Goal: Task Accomplishment & Management: Complete application form

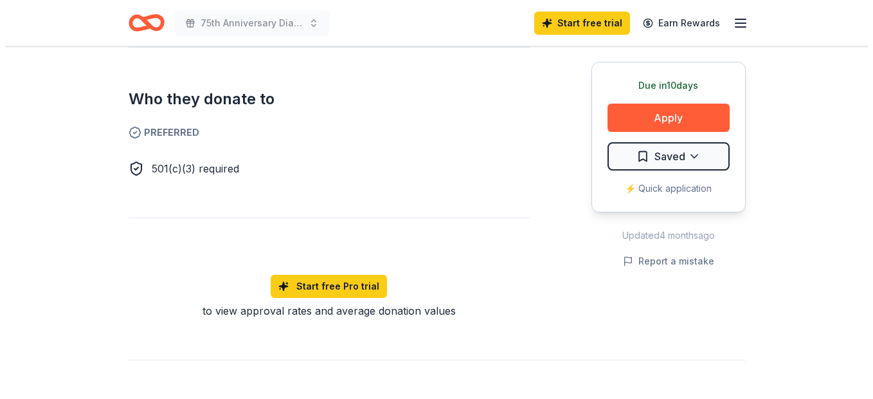
scroll to position [720, 0]
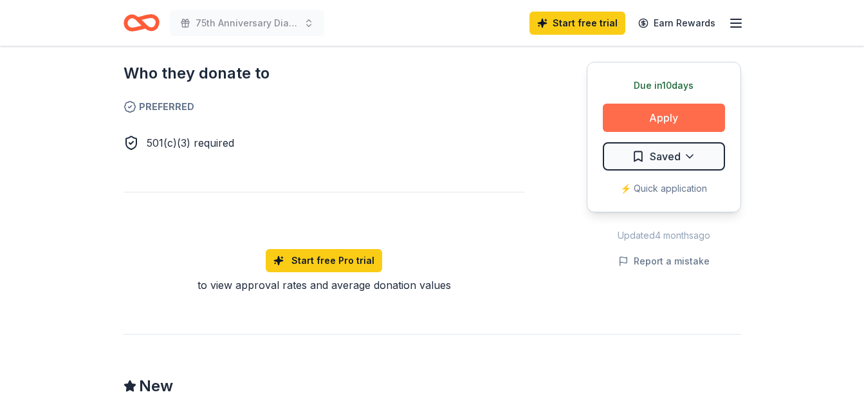
click at [691, 107] on button "Apply" at bounding box center [663, 118] width 122 height 28
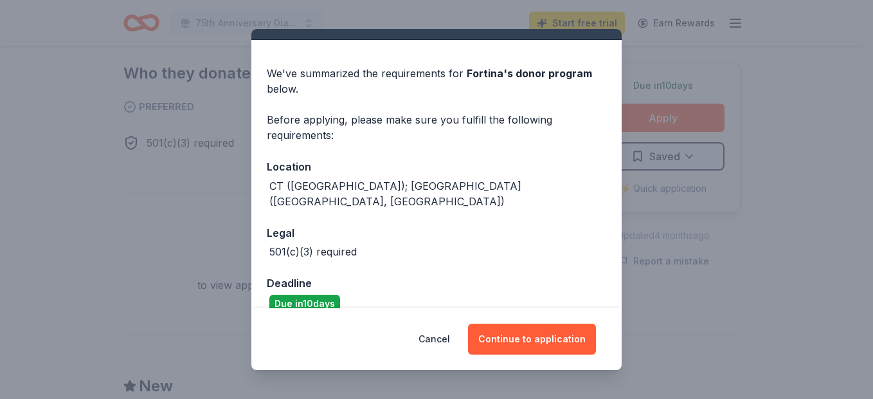
scroll to position [30, 0]
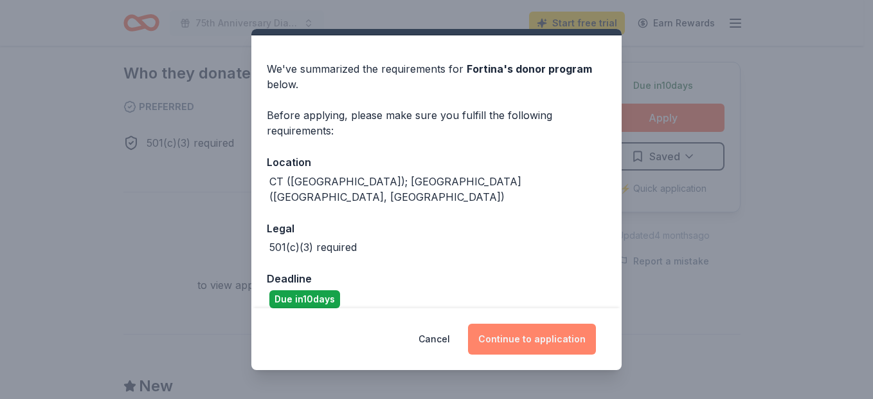
click at [534, 353] on button "Continue to application" at bounding box center [532, 338] width 128 height 31
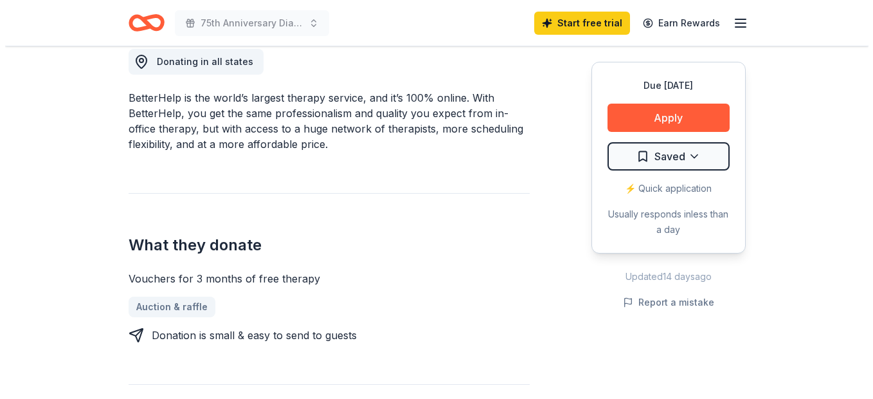
scroll to position [399, 0]
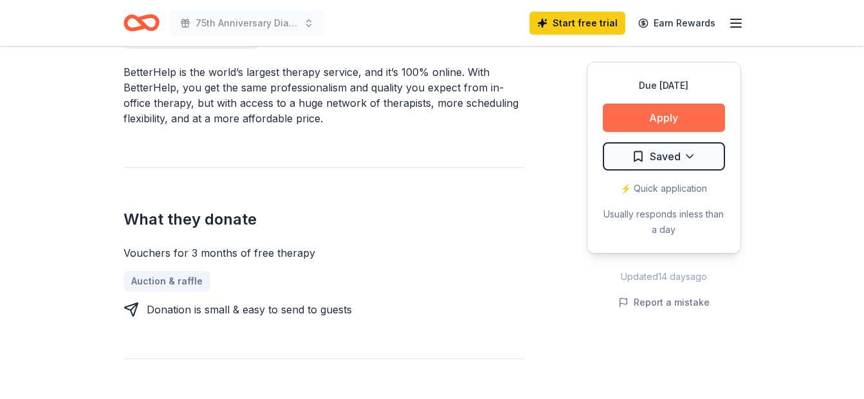
click at [665, 112] on button "Apply" at bounding box center [663, 118] width 122 height 28
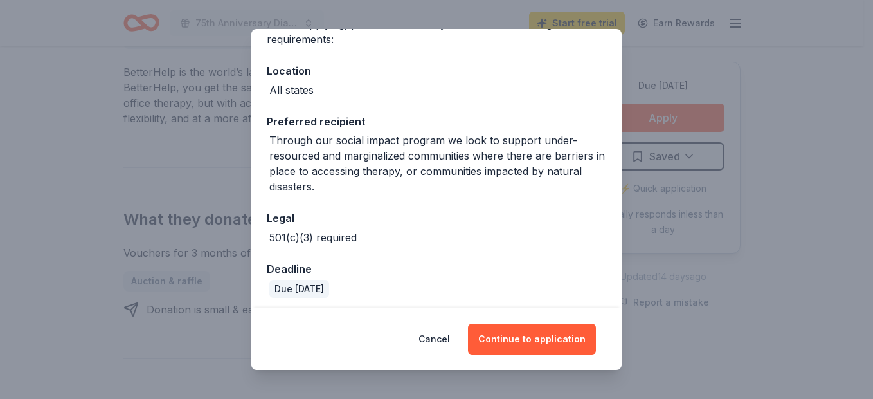
scroll to position [127, 0]
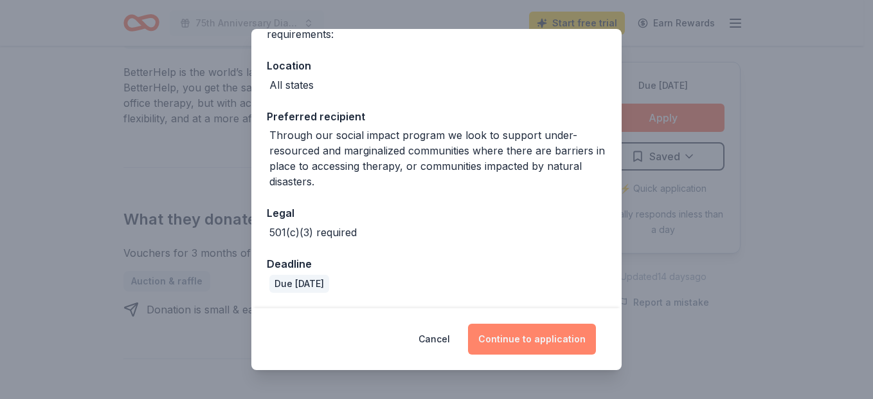
click at [521, 328] on button "Continue to application" at bounding box center [532, 338] width 128 height 31
